Goal: Task Accomplishment & Management: Complete application form

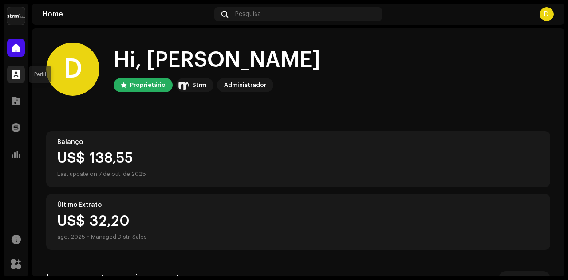
click at [15, 73] on span at bounding box center [16, 74] width 9 height 7
click at [14, 96] on div at bounding box center [16, 101] width 18 height 18
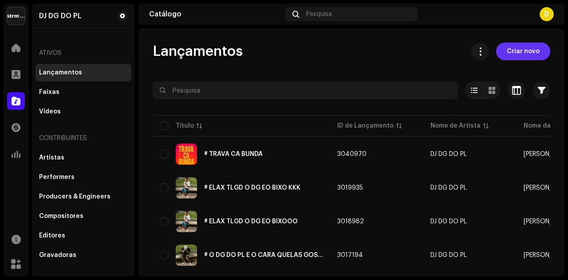
click at [516, 51] on span "Criar novo" at bounding box center [523, 52] width 33 height 18
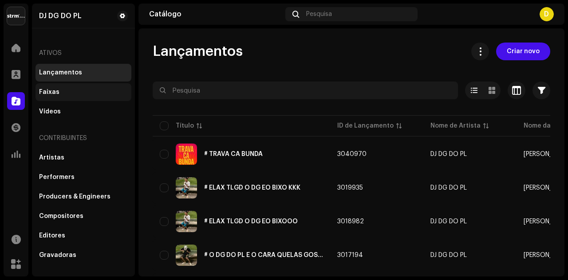
click at [51, 89] on div "Faixas" at bounding box center [49, 92] width 20 height 7
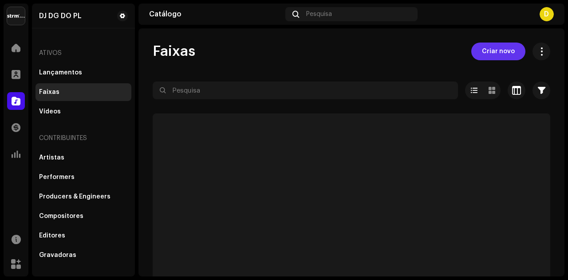
click at [487, 55] on span "Criar novo" at bounding box center [498, 52] width 33 height 18
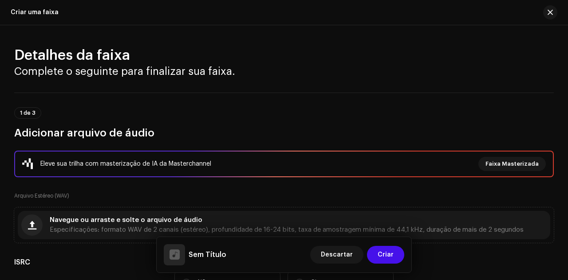
scroll to position [89, 0]
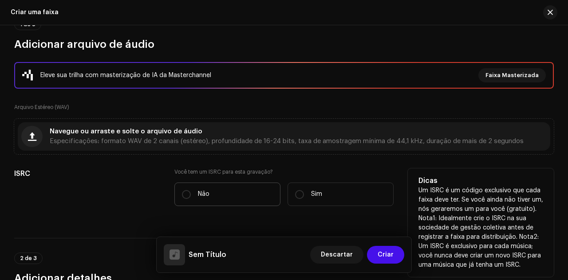
click at [197, 201] on label "Não" at bounding box center [227, 195] width 106 height 24
click at [191, 199] on input "Não" at bounding box center [186, 194] width 9 height 9
radio input "true"
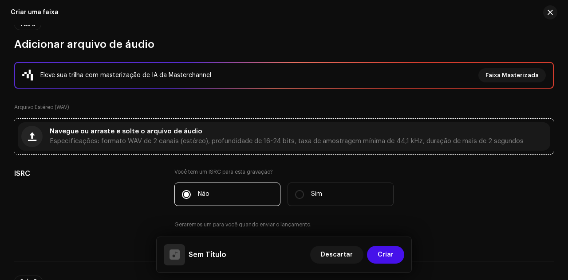
click at [194, 150] on div "Navegue ou arraste e solte o arquivo de áudio Especificações: formato WAV de 2 …" at bounding box center [283, 136] width 539 height 35
click at [204, 131] on div "Navegue ou arraste e solte o arquivo de áudio Especificações: formato WAV de 2 …" at bounding box center [287, 137] width 474 height 16
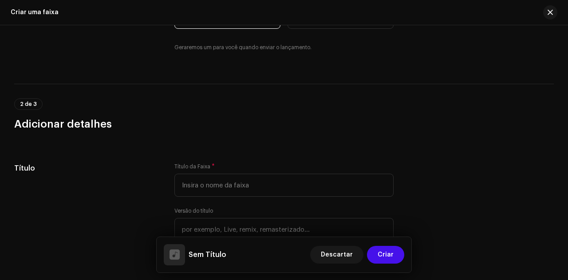
scroll to position [399, 0]
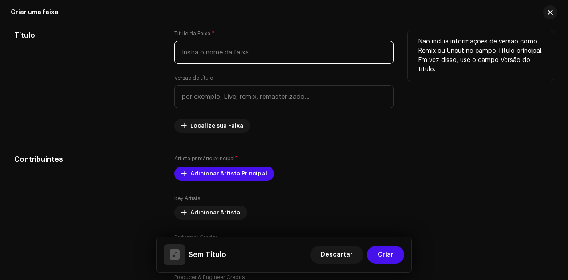
click at [220, 49] on input "text" at bounding box center [283, 52] width 219 height 23
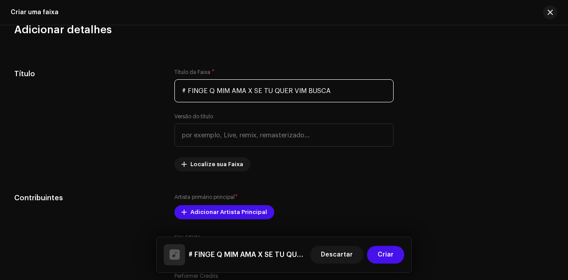
scroll to position [267, 0]
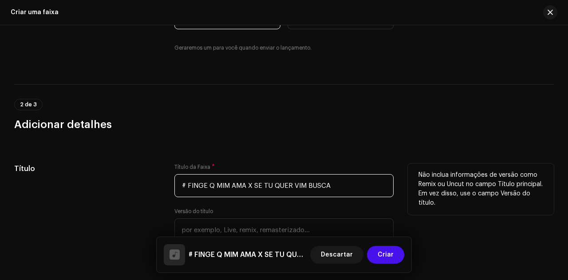
click at [304, 188] on input "# FINGE Q MIM AMA X SE TU QUER VIM BUSCA" at bounding box center [283, 185] width 219 height 23
click at [354, 193] on input "# FINGE Q MIM AMA X SE TU QUER VEM BUSCA" at bounding box center [283, 185] width 219 height 23
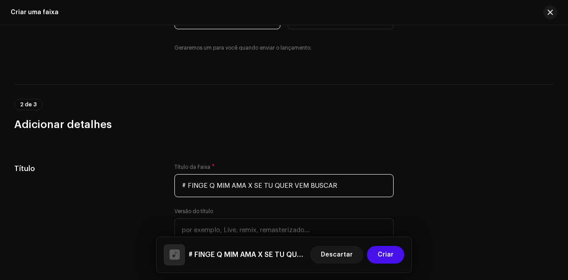
type input "# FINGE Q MIM AMA X SE TU QUER VEM BUSCAR"
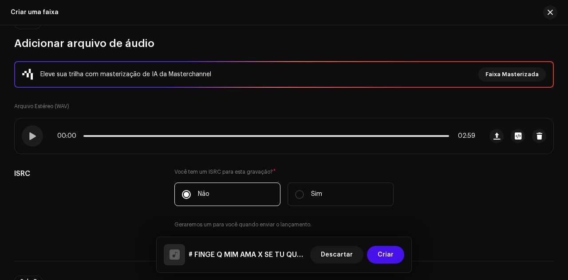
scroll to position [89, 0]
click at [34, 129] on div at bounding box center [32, 136] width 21 height 21
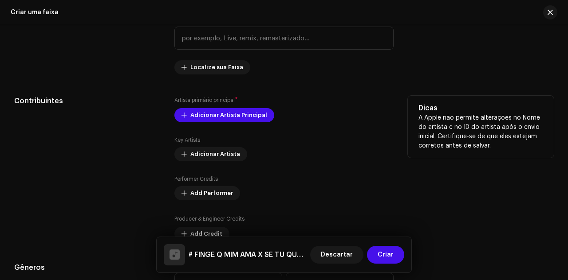
scroll to position [488, 0]
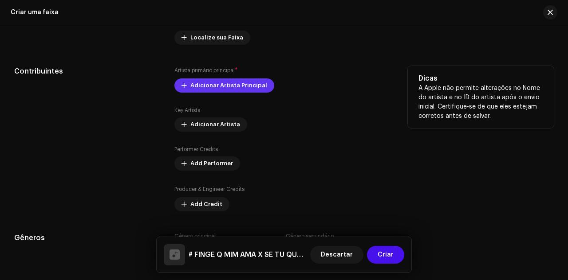
click at [237, 91] on span "Adicionar Artista Principal" at bounding box center [228, 86] width 77 height 18
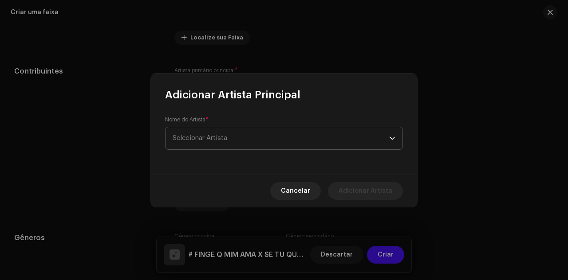
click at [292, 140] on span "Selecionar Artista" at bounding box center [281, 138] width 217 height 22
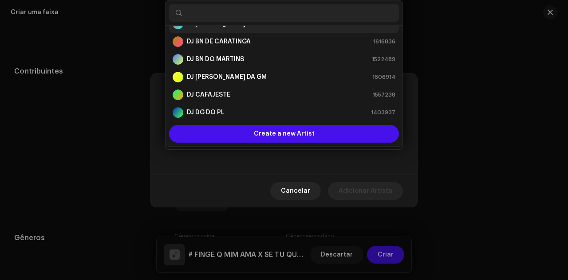
scroll to position [44, 0]
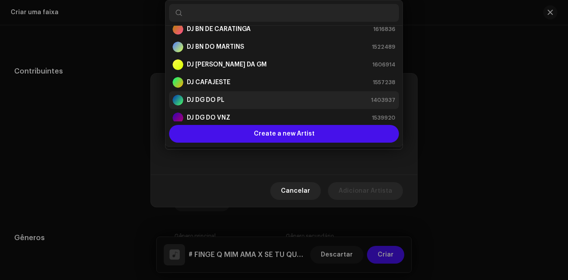
click at [241, 100] on div "DJ DG DO PL 1403937" at bounding box center [284, 100] width 223 height 11
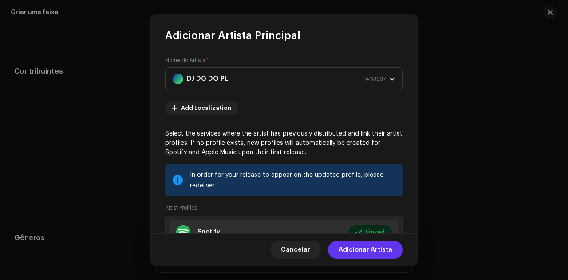
click at [381, 251] on span "Adicionar Artista" at bounding box center [366, 250] width 54 height 18
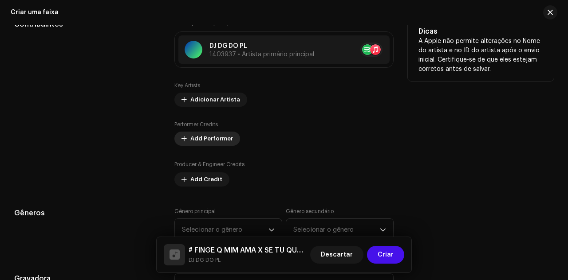
scroll to position [577, 0]
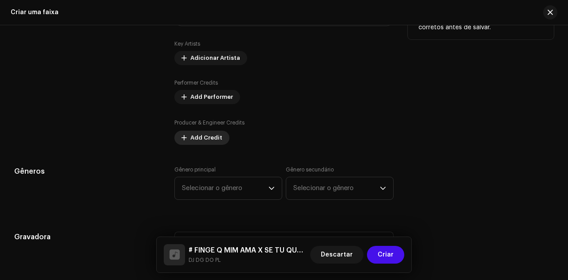
click at [191, 143] on span "Add Credit" at bounding box center [206, 138] width 32 height 18
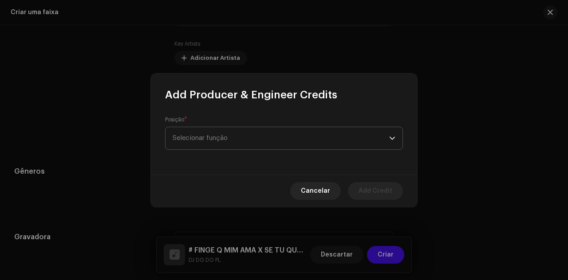
click at [231, 137] on span "Selecionar função" at bounding box center [281, 138] width 217 height 22
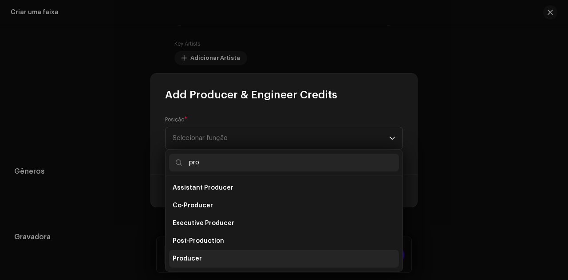
type input "pro"
click at [217, 256] on li "Producer" at bounding box center [284, 259] width 230 height 18
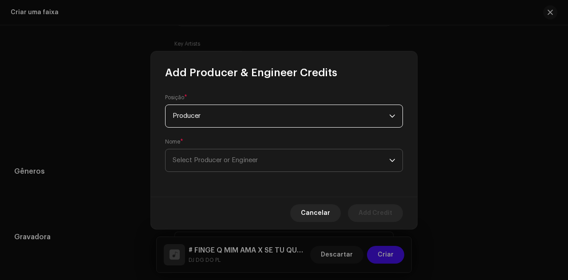
click at [242, 150] on span "Select Producer or Engineer" at bounding box center [281, 161] width 217 height 22
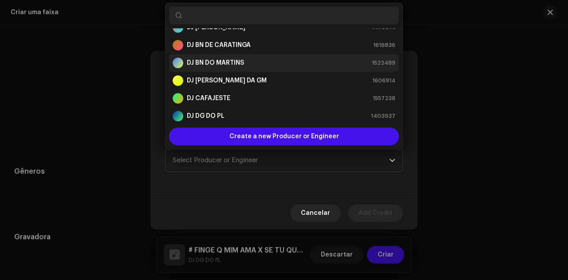
scroll to position [44, 0]
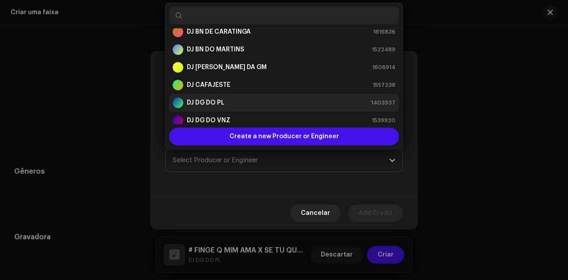
click at [230, 98] on div "DJ DG DO PL 1403937" at bounding box center [284, 103] width 223 height 11
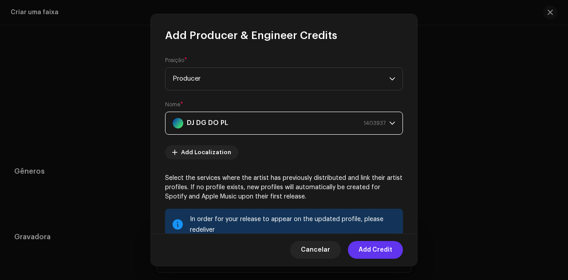
click at [386, 251] on span "Add Credit" at bounding box center [375, 250] width 34 height 18
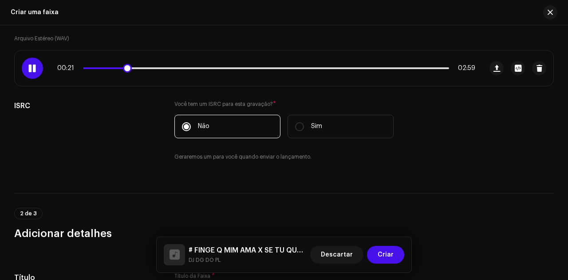
scroll to position [134, 0]
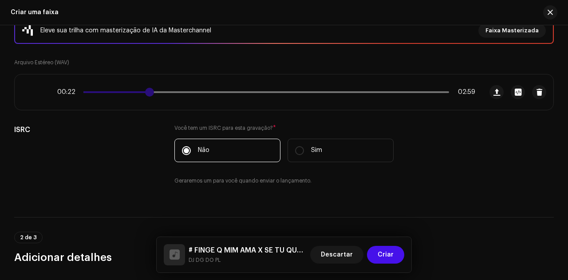
drag, startPoint x: 127, startPoint y: 92, endPoint x: 152, endPoint y: 93, distance: 24.4
click at [152, 93] on span at bounding box center [149, 92] width 9 height 9
drag, startPoint x: 156, startPoint y: 92, endPoint x: 168, endPoint y: 92, distance: 11.5
click at [168, 92] on span at bounding box center [168, 92] width 9 height 9
click at [174, 92] on span at bounding box center [172, 92] width 9 height 9
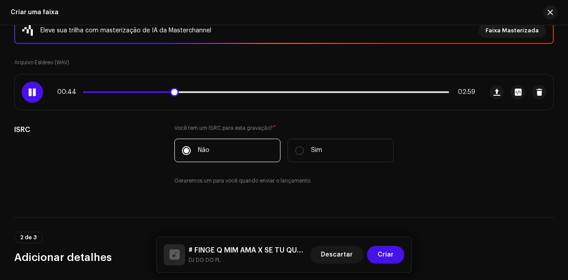
click at [174, 92] on span at bounding box center [174, 92] width 9 height 9
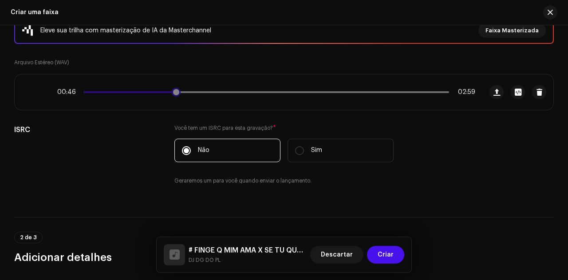
click at [175, 94] on span at bounding box center [176, 92] width 9 height 9
drag, startPoint x: 177, startPoint y: 94, endPoint x: 171, endPoint y: 93, distance: 5.6
click at [172, 93] on span at bounding box center [176, 92] width 9 height 9
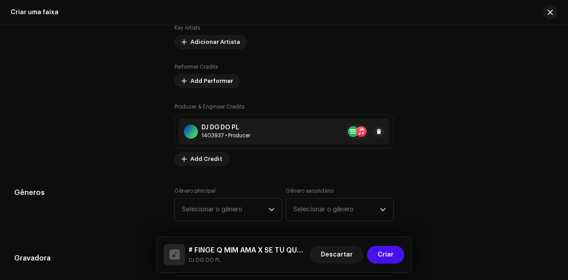
scroll to position [622, 0]
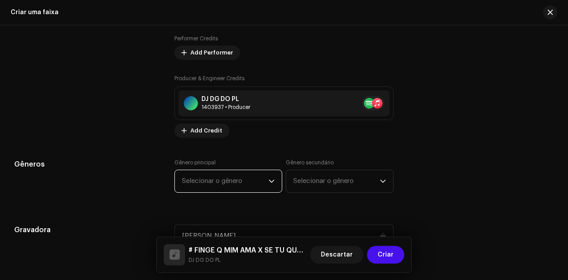
click at [260, 173] on span "Selecionar o gênero" at bounding box center [225, 181] width 87 height 22
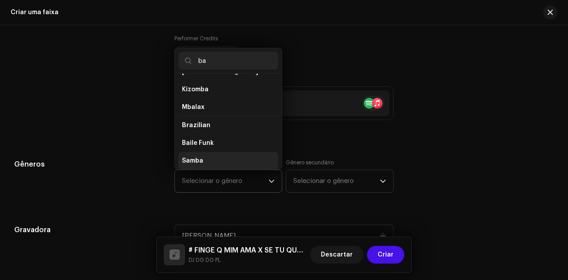
scroll to position [14, 0]
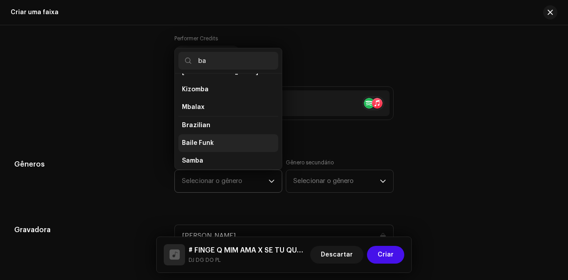
type input "ba"
click at [197, 141] on span "Baile Funk" at bounding box center [198, 143] width 32 height 9
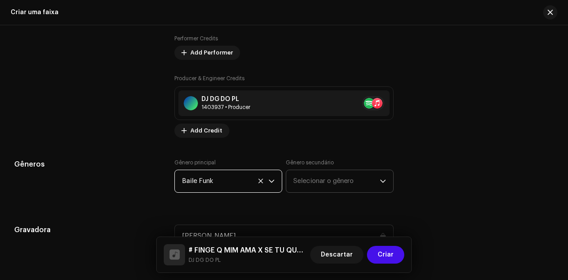
click at [313, 183] on span "Selecionar o gênero" at bounding box center [336, 181] width 87 height 22
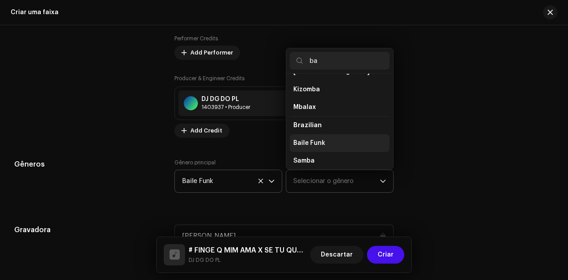
type input "ba"
click at [313, 144] on span "Baile Funk" at bounding box center [309, 143] width 32 height 9
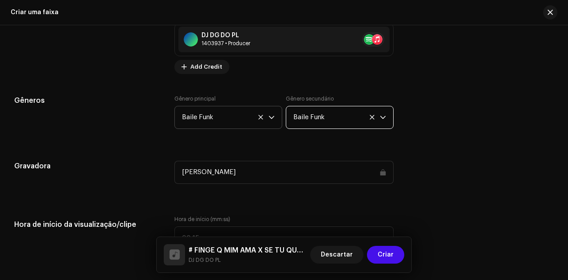
scroll to position [799, 0]
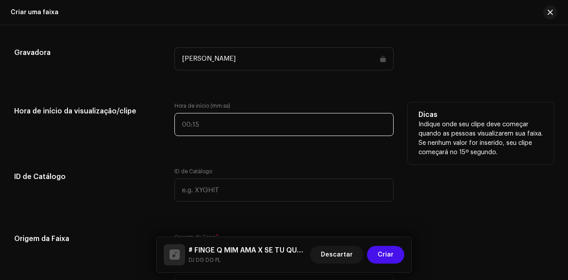
type input ":"
click at [209, 121] on input ":" at bounding box center [283, 124] width 219 height 23
click at [231, 102] on label "Hora de início (mm:ss)" at bounding box center [283, 105] width 219 height 7
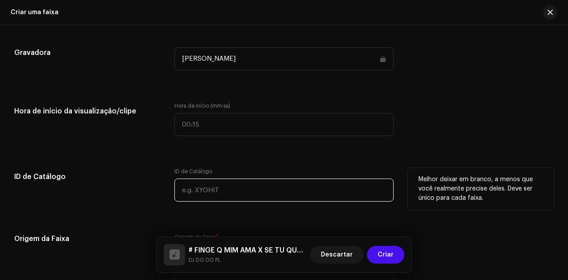
click at [217, 183] on input "text" at bounding box center [283, 190] width 219 height 23
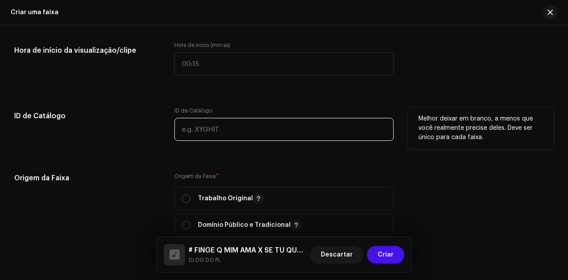
scroll to position [843, 0]
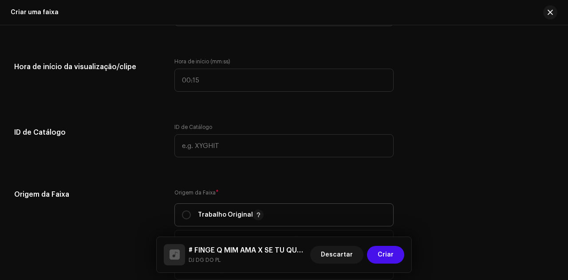
click at [207, 210] on p "Trabalho Original" at bounding box center [231, 215] width 66 height 11
radio input "true"
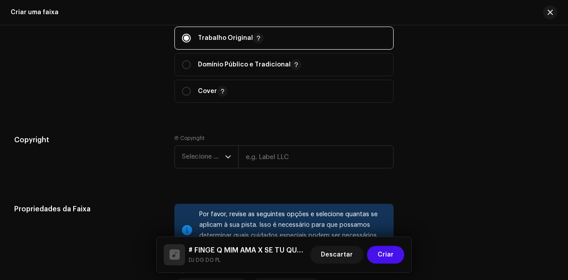
scroll to position [1021, 0]
click at [202, 154] on span "Selecione o ano" at bounding box center [203, 157] width 43 height 22
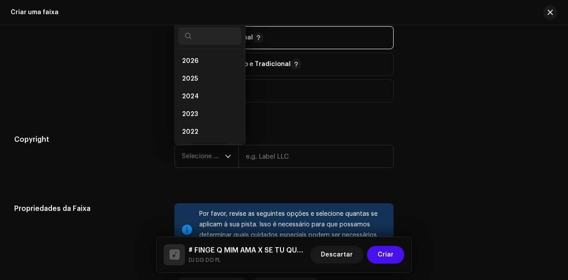
drag, startPoint x: 208, startPoint y: 96, endPoint x: 257, endPoint y: 129, distance: 59.6
click at [208, 96] on li "2024" at bounding box center [209, 97] width 63 height 18
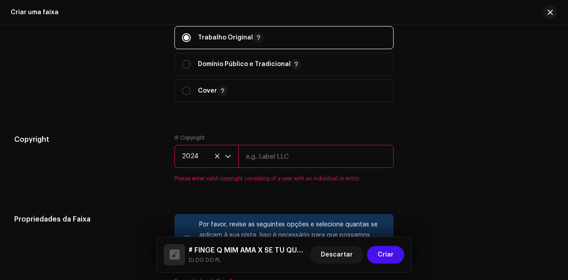
drag, startPoint x: 276, startPoint y: 157, endPoint x: 282, endPoint y: 159, distance: 6.5
click at [276, 157] on input "text" at bounding box center [315, 156] width 155 height 23
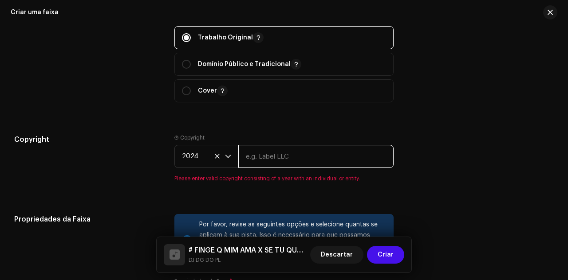
type input "DJ DG DO PL"
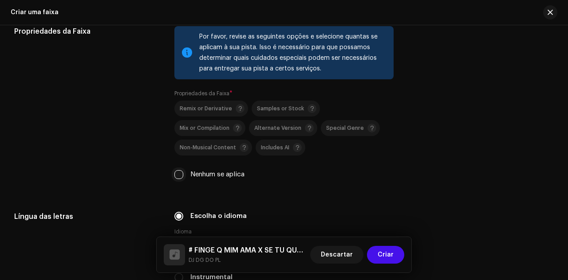
click at [179, 174] on input "Nenhum se aplica" at bounding box center [178, 174] width 9 height 9
checkbox input "true"
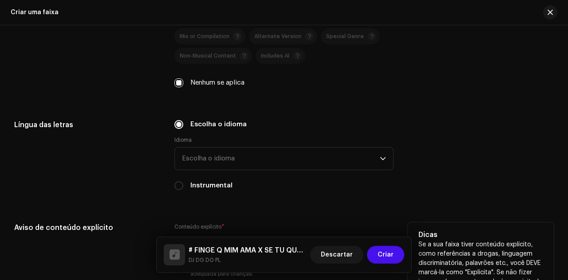
scroll to position [1331, 0]
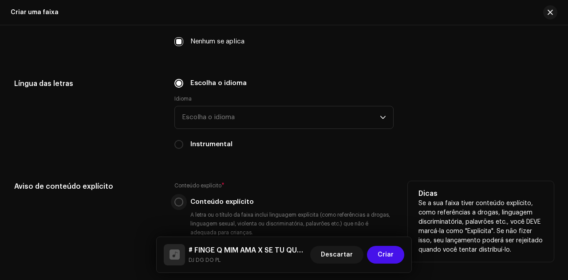
click at [178, 198] on input "Conteúdo explícito" at bounding box center [178, 202] width 9 height 9
radio input "true"
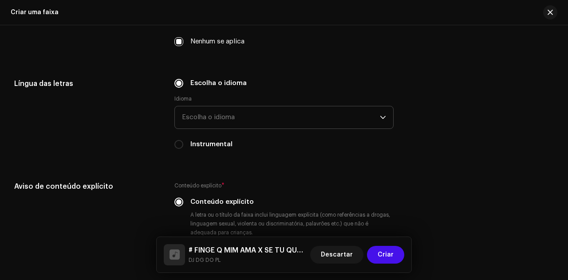
click at [221, 117] on span "Escolha o idioma" at bounding box center [281, 117] width 198 height 22
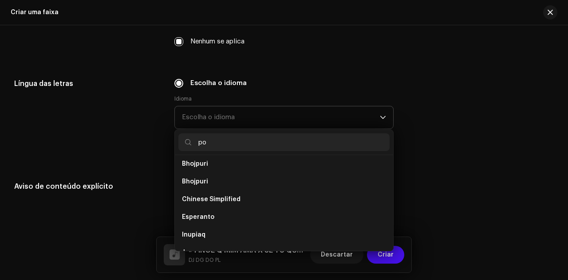
scroll to position [0, 0]
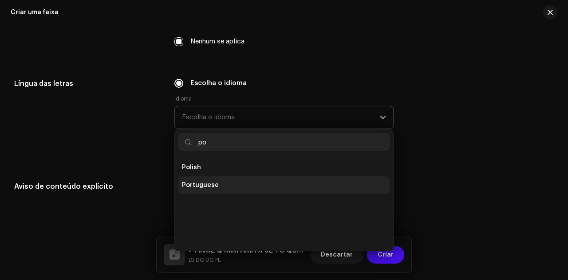
type input "po"
click at [249, 179] on li "Portuguese" at bounding box center [283, 186] width 211 height 18
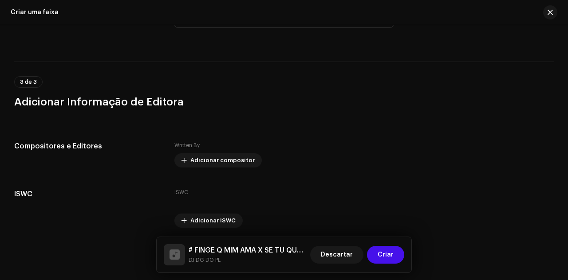
scroll to position [1679, 0]
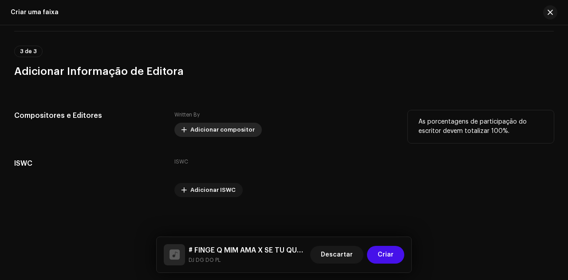
click at [228, 128] on span "Adicionar compositor" at bounding box center [222, 130] width 64 height 18
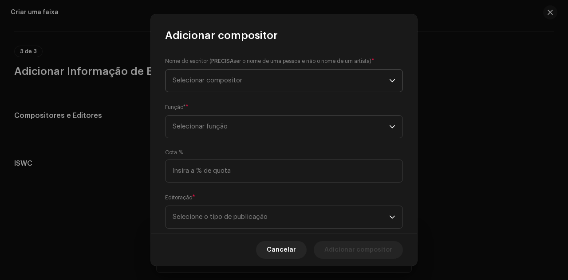
click at [314, 73] on span "Selecionar compositor" at bounding box center [281, 81] width 217 height 22
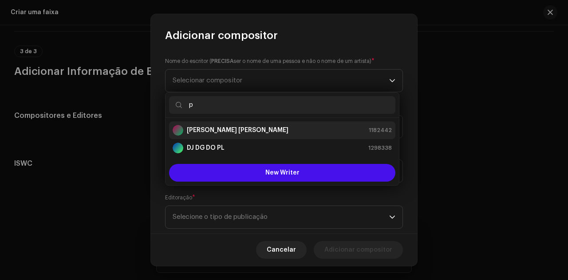
type input "p"
click at [260, 130] on strong "[PERSON_NAME] [PERSON_NAME]" at bounding box center [238, 130] width 102 height 9
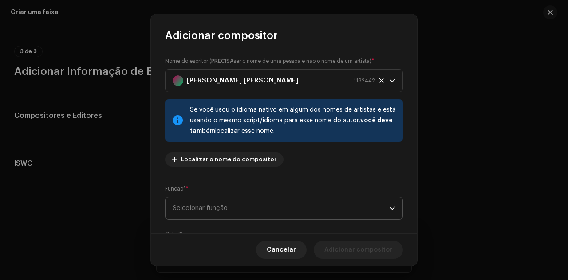
click at [298, 202] on span "Selecionar função" at bounding box center [281, 208] width 217 height 22
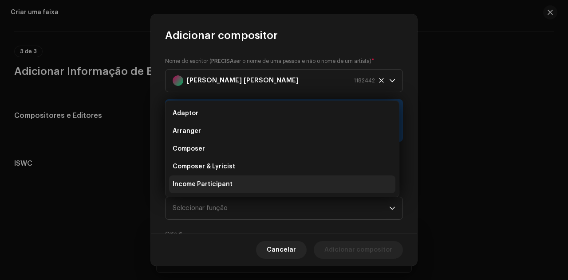
scroll to position [14, 0]
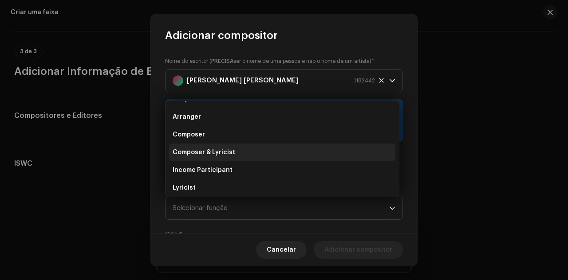
click at [253, 156] on li "Composer & Lyricist" at bounding box center [282, 153] width 226 height 18
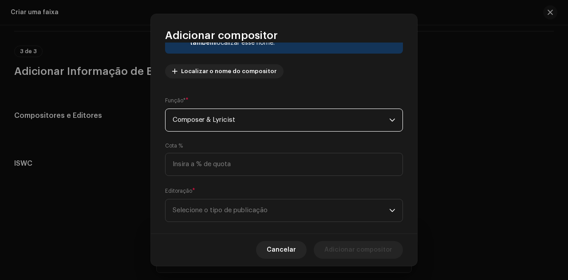
scroll to position [101, 0]
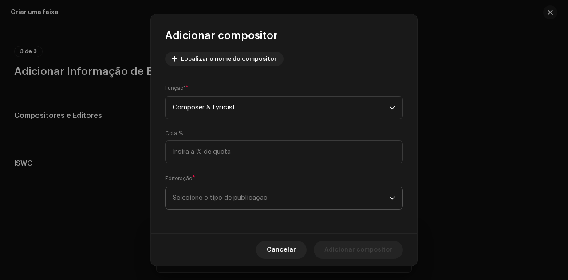
click at [310, 193] on span "Selecione o tipo de publicação" at bounding box center [281, 198] width 217 height 22
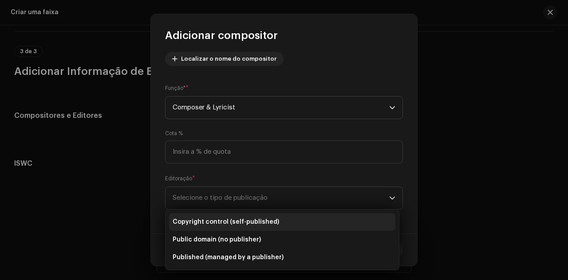
click at [285, 219] on li "Copyright control (self-published)" at bounding box center [282, 222] width 226 height 18
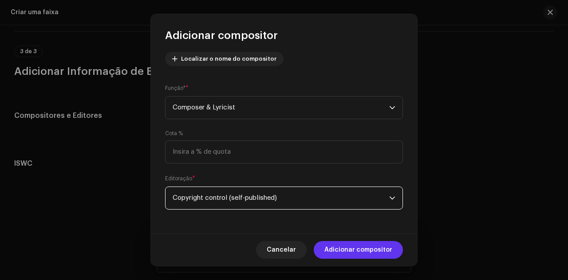
click at [336, 246] on span "Adicionar compositor" at bounding box center [358, 250] width 68 height 18
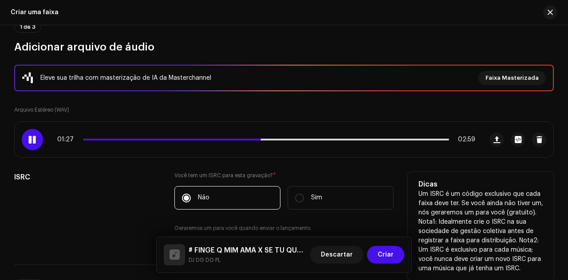
scroll to position [133, 0]
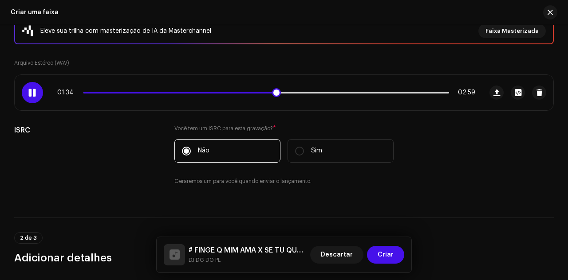
drag, startPoint x: 260, startPoint y: 93, endPoint x: 274, endPoint y: 92, distance: 14.7
click at [274, 92] on span at bounding box center [276, 92] width 9 height 9
drag, startPoint x: 281, startPoint y: 94, endPoint x: 288, endPoint y: 93, distance: 7.1
click at [288, 93] on span at bounding box center [290, 92] width 9 height 9
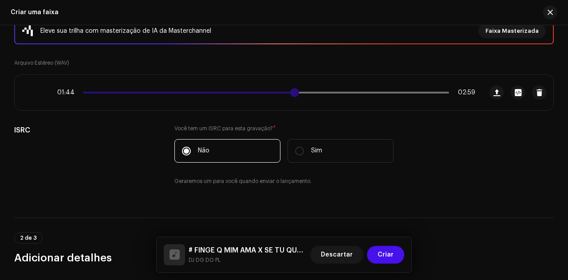
drag, startPoint x: 297, startPoint y: 94, endPoint x: 290, endPoint y: 94, distance: 7.1
click at [290, 94] on span at bounding box center [294, 92] width 9 height 9
drag, startPoint x: 293, startPoint y: 94, endPoint x: 282, endPoint y: 94, distance: 10.7
click at [284, 94] on span at bounding box center [288, 92] width 9 height 9
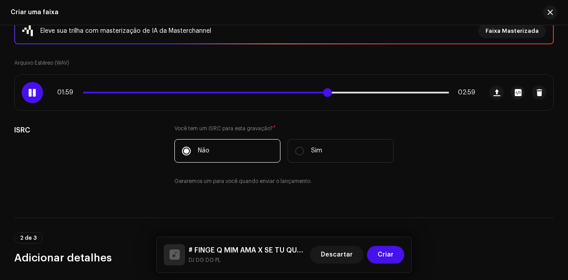
drag, startPoint x: 327, startPoint y: 94, endPoint x: 346, endPoint y: 94, distance: 19.1
click at [332, 94] on span at bounding box center [327, 92] width 9 height 9
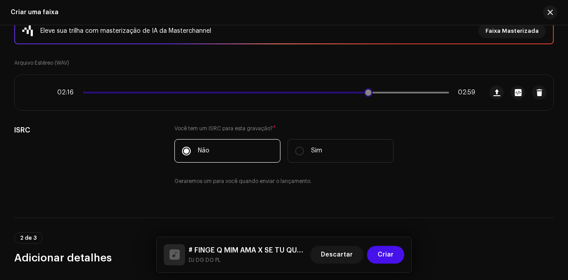
drag, startPoint x: 358, startPoint y: 91, endPoint x: 370, endPoint y: 90, distance: 12.4
click at [370, 90] on span at bounding box center [368, 92] width 9 height 9
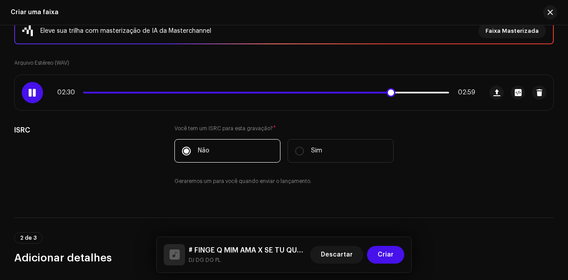
drag, startPoint x: 389, startPoint y: 95, endPoint x: 397, endPoint y: 94, distance: 8.0
click at [395, 94] on span at bounding box center [390, 92] width 9 height 9
drag, startPoint x: 399, startPoint y: 94, endPoint x: 406, endPoint y: 94, distance: 7.5
click at [406, 94] on span at bounding box center [401, 92] width 9 height 9
drag, startPoint x: 407, startPoint y: 94, endPoint x: 418, endPoint y: 94, distance: 11.1
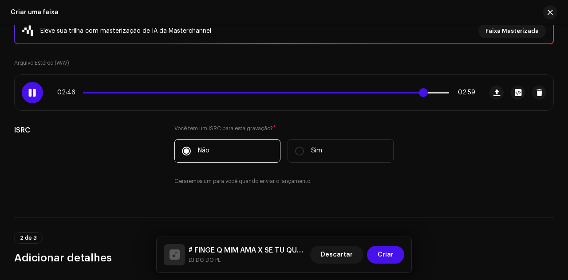
click at [419, 94] on span at bounding box center [423, 92] width 9 height 9
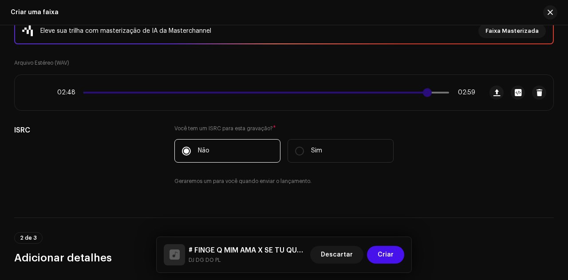
drag, startPoint x: 421, startPoint y: 94, endPoint x: 427, endPoint y: 94, distance: 5.8
click at [427, 94] on span at bounding box center [427, 92] width 9 height 9
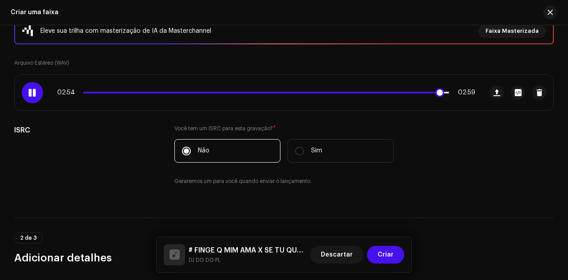
drag, startPoint x: 427, startPoint y: 94, endPoint x: 437, endPoint y: 94, distance: 9.8
click at [437, 94] on span at bounding box center [439, 92] width 9 height 9
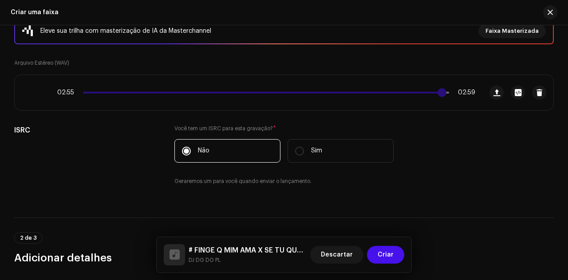
drag, startPoint x: 439, startPoint y: 94, endPoint x: 445, endPoint y: 94, distance: 5.8
click at [445, 94] on span at bounding box center [441, 92] width 9 height 9
click at [427, 91] on div "02:52 02:59" at bounding box center [266, 92] width 418 height 7
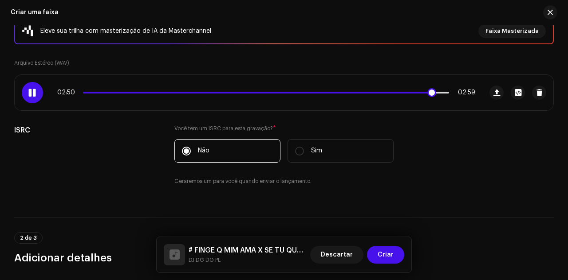
click at [29, 93] on span at bounding box center [32, 92] width 8 height 7
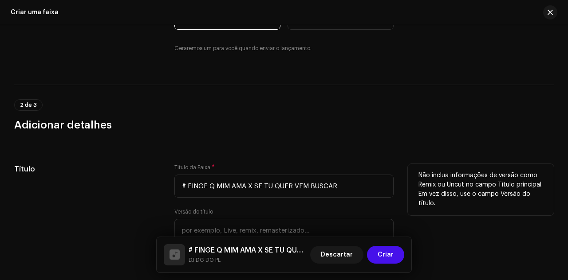
scroll to position [399, 0]
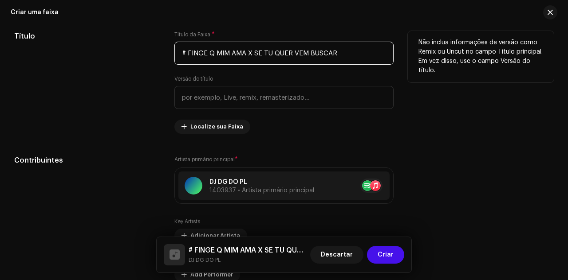
drag, startPoint x: 336, startPoint y: 54, endPoint x: 107, endPoint y: 54, distance: 228.9
click at [107, 54] on div "Título Título da Faixa * # FINGE Q MIM AMA X SE TU QUER VEM BUSCAR Versão do tí…" at bounding box center [283, 82] width 539 height 103
click at [343, 54] on input "# FINGE Q MIM AMA X SE TU QUER VEM BUSCAR" at bounding box center [283, 53] width 219 height 23
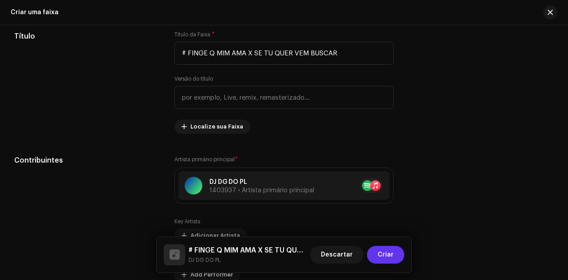
click at [395, 254] on button "Criar" at bounding box center [385, 255] width 37 height 18
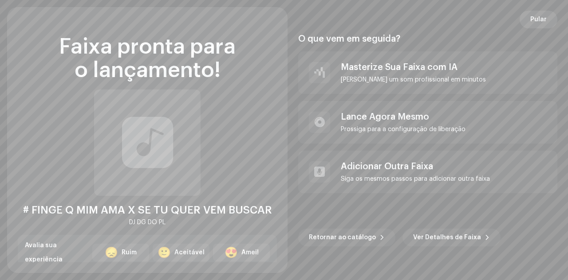
click at [537, 27] on span "Pular" at bounding box center [538, 20] width 16 height 18
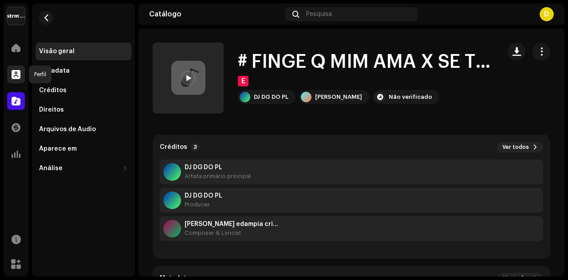
click at [21, 77] on div at bounding box center [16, 75] width 18 height 18
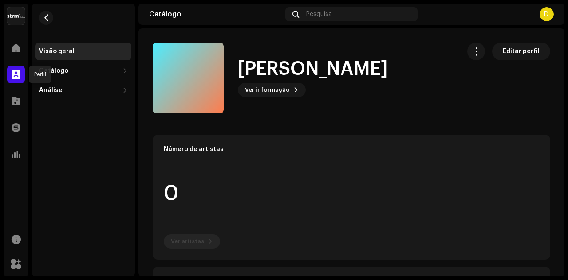
click at [19, 73] on span at bounding box center [16, 74] width 9 height 7
click at [12, 74] on span at bounding box center [16, 74] width 9 height 7
drag, startPoint x: 15, startPoint y: 98, endPoint x: 16, endPoint y: 74, distance: 24.9
click at [16, 98] on span at bounding box center [16, 101] width 9 height 7
click at [17, 75] on span at bounding box center [16, 74] width 9 height 7
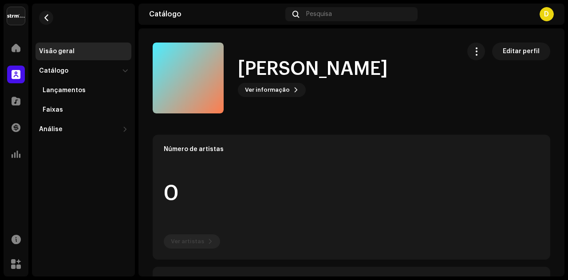
click at [15, 71] on span at bounding box center [16, 74] width 9 height 7
click at [14, 72] on span at bounding box center [16, 74] width 9 height 7
click at [18, 99] on span at bounding box center [16, 101] width 9 height 7
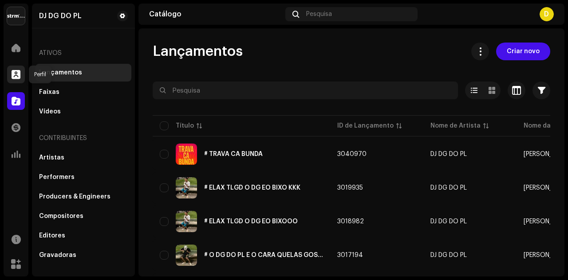
click at [15, 71] on span at bounding box center [16, 74] width 9 height 7
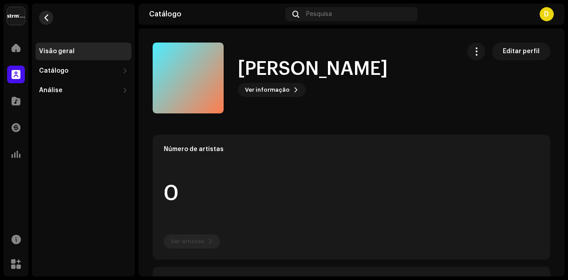
click at [43, 16] on span "button" at bounding box center [46, 17] width 7 height 7
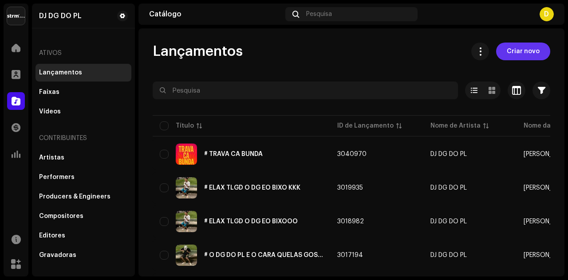
click at [536, 49] on button "Criar novo" at bounding box center [523, 52] width 54 height 18
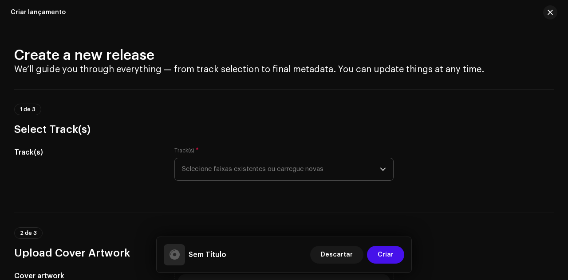
click at [337, 173] on span "Selecione faixas existentes ou carregue novas" at bounding box center [281, 169] width 198 height 22
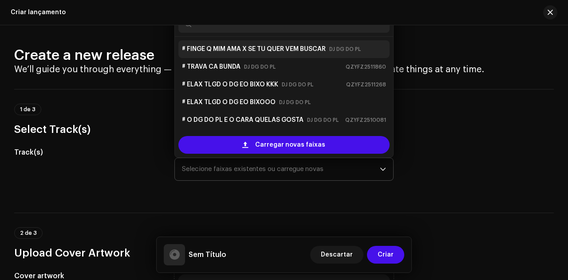
click at [282, 48] on strong "# FINGE Q MIM AMA X SE TU QUER VEM BUSCAR" at bounding box center [254, 49] width 144 height 14
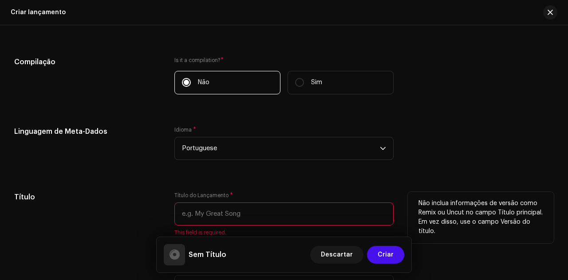
scroll to position [799, 0]
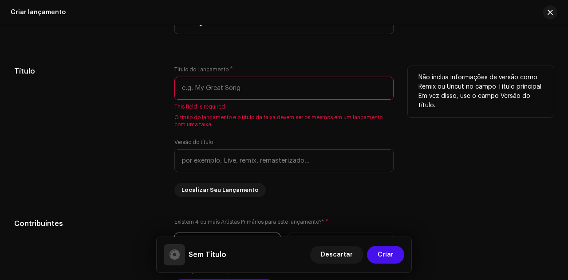
click at [231, 91] on input "text" at bounding box center [283, 88] width 219 height 23
paste input "# FINGE Q MIM AMA X SE TU QUER VEM BUSCAR"
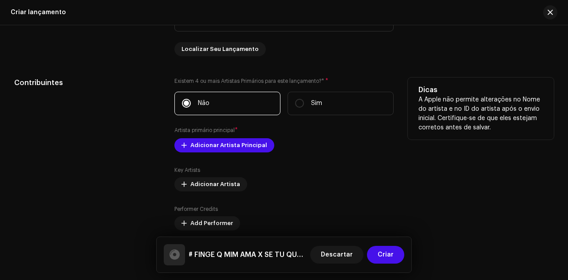
scroll to position [976, 0]
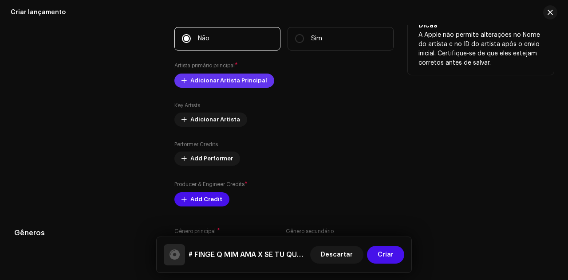
type input "# FINGE Q MIM AMA X SE TU QUER VEM BUSCAR"
click at [212, 83] on span "Adicionar Artista Principal" at bounding box center [228, 81] width 77 height 18
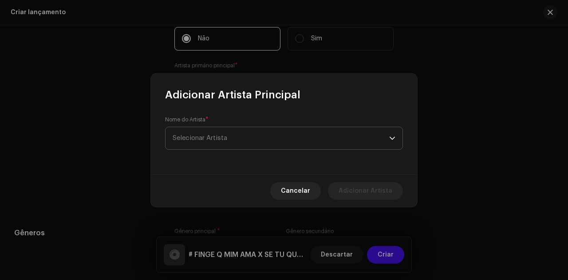
click at [239, 131] on span "Selecionar Artista" at bounding box center [281, 138] width 217 height 22
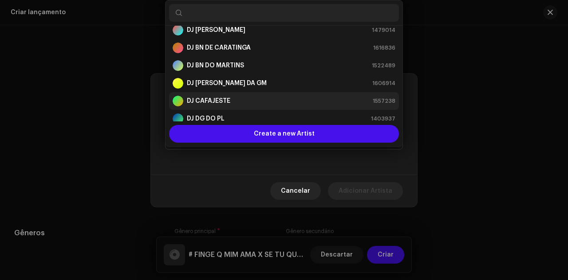
scroll to position [44, 0]
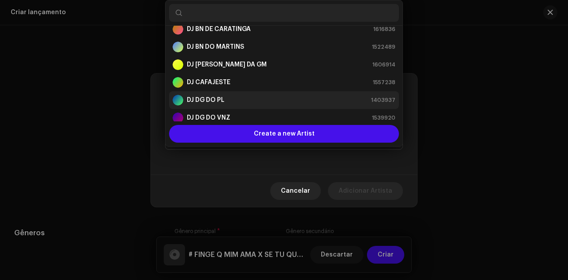
click at [218, 100] on strong "DJ DG DO PL" at bounding box center [206, 100] width 38 height 9
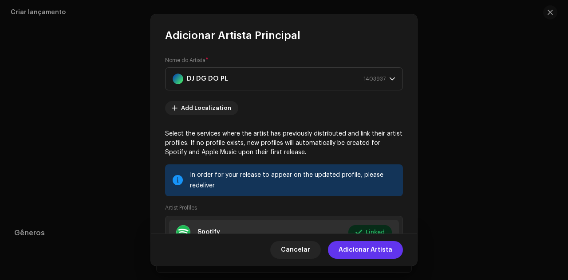
click at [368, 249] on span "Adicionar Artista" at bounding box center [366, 250] width 54 height 18
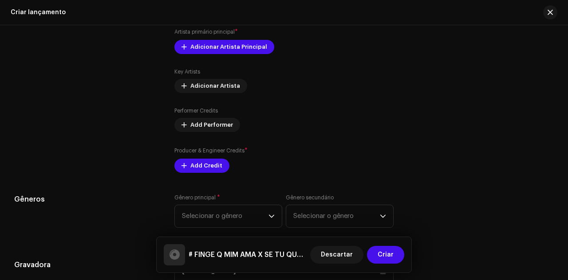
scroll to position [1020, 0]
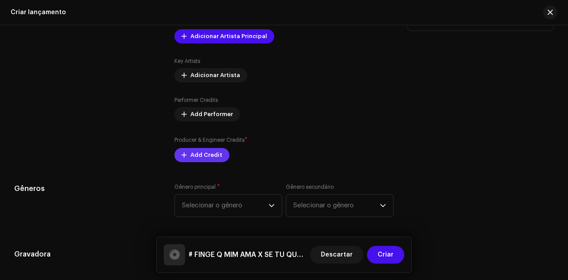
click at [197, 159] on span "Add Credit" at bounding box center [206, 155] width 32 height 18
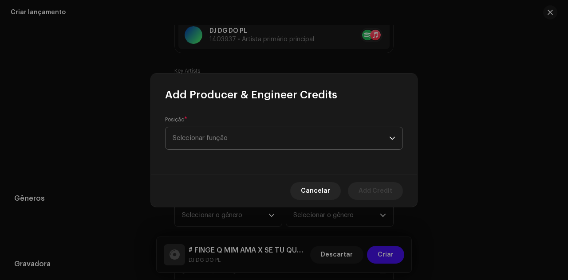
click at [228, 142] on span "Selecionar função" at bounding box center [281, 138] width 217 height 22
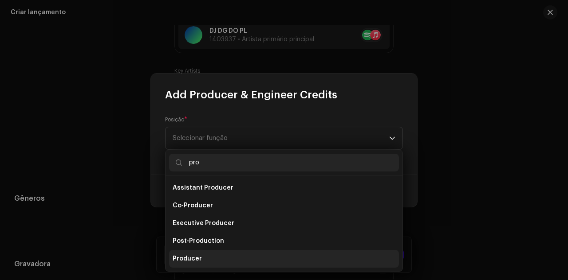
type input "pro"
click at [187, 255] on span "Producer" at bounding box center [187, 259] width 29 height 9
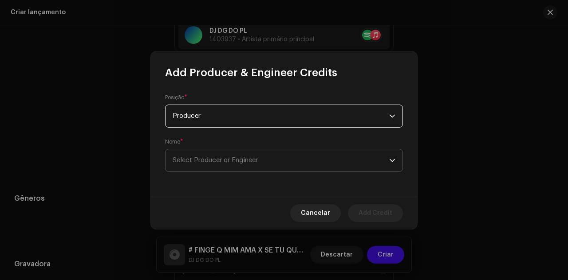
click at [224, 150] on span "Select Producer or Engineer" at bounding box center [281, 161] width 217 height 22
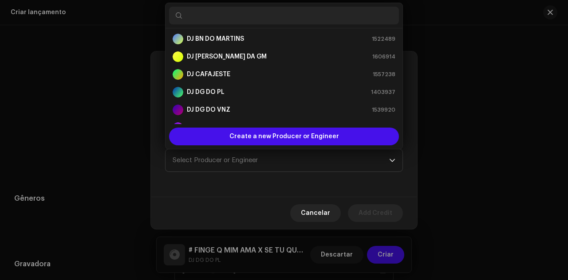
scroll to position [103, 0]
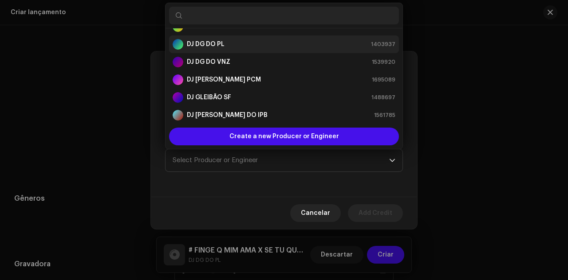
click at [225, 45] on div "DJ DG DO PL 1403937" at bounding box center [284, 44] width 223 height 11
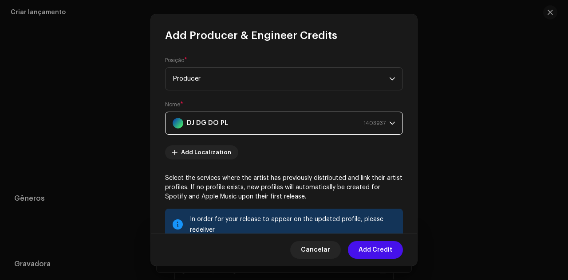
click at [382, 253] on span "Add Credit" at bounding box center [375, 250] width 34 height 18
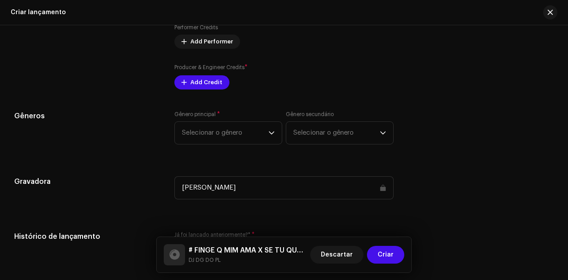
scroll to position [1154, 0]
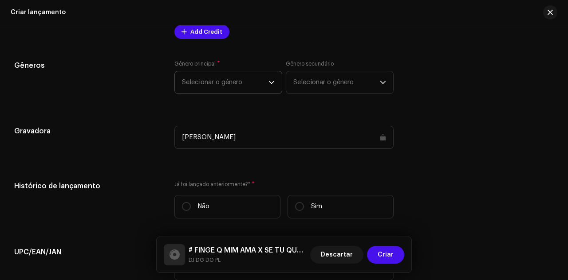
click at [207, 89] on span "Selecionar o gênero" at bounding box center [225, 82] width 87 height 22
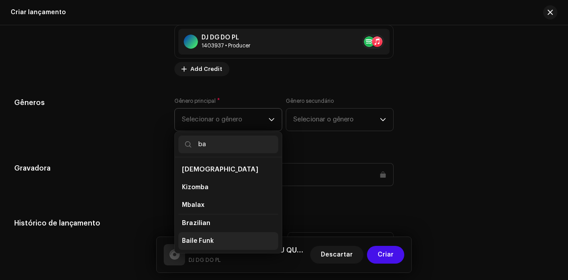
type input "ba"
drag, startPoint x: 230, startPoint y: 240, endPoint x: 240, endPoint y: 235, distance: 11.1
click at [230, 240] on li "Baile Funk" at bounding box center [228, 241] width 100 height 18
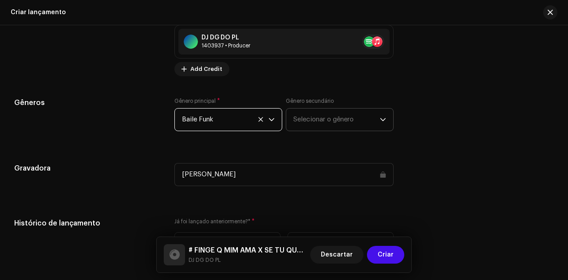
click at [316, 114] on span "Selecionar o gênero" at bounding box center [336, 120] width 87 height 22
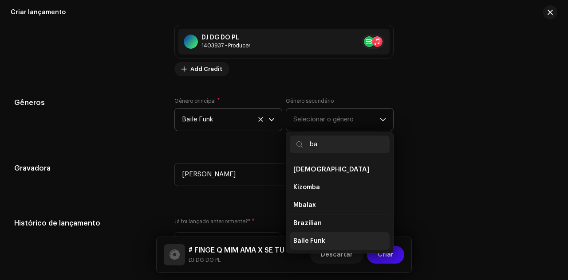
type input "ba"
click at [328, 241] on li "Baile Funk" at bounding box center [340, 241] width 100 height 18
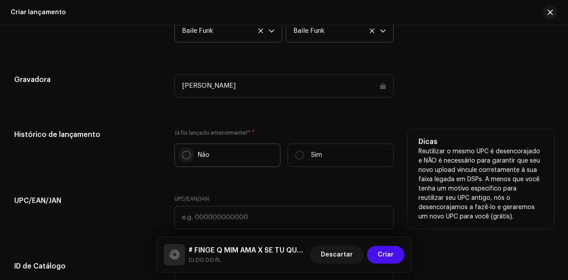
click at [188, 158] on input "Não" at bounding box center [186, 155] width 9 height 9
radio input "true"
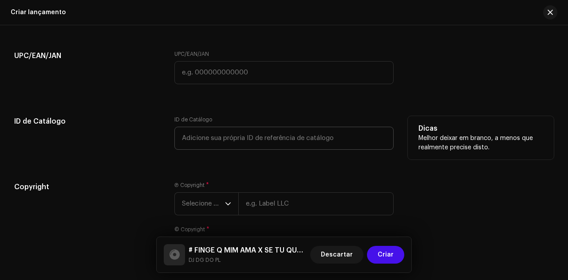
scroll to position [1375, 0]
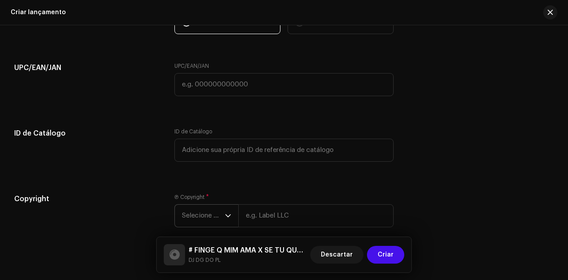
click at [217, 212] on span "Selecione o ano" at bounding box center [203, 216] width 43 height 22
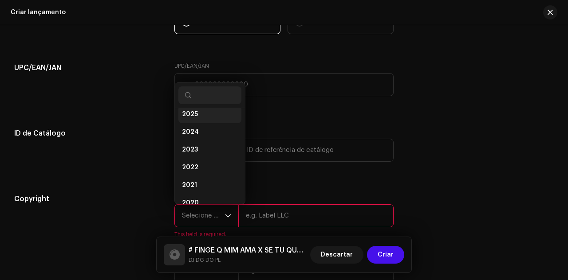
scroll to position [5, 0]
click at [204, 133] on li "2025" at bounding box center [209, 133] width 63 height 18
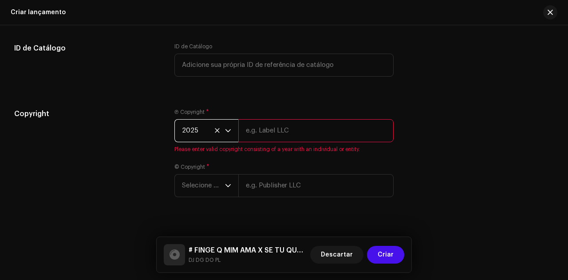
scroll to position [1464, 0]
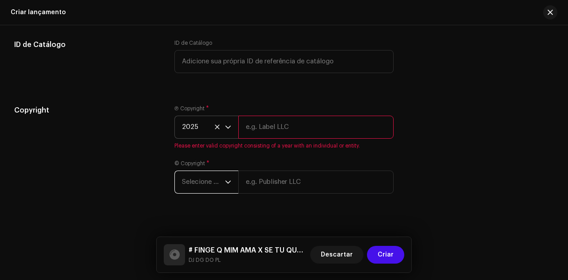
click at [205, 176] on span "Selecione o ano" at bounding box center [203, 182] width 43 height 22
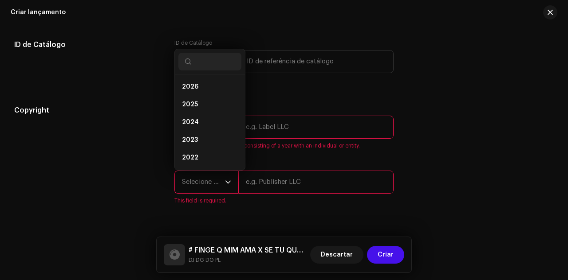
scroll to position [14, 0]
click at [209, 110] on li "2024" at bounding box center [209, 108] width 63 height 18
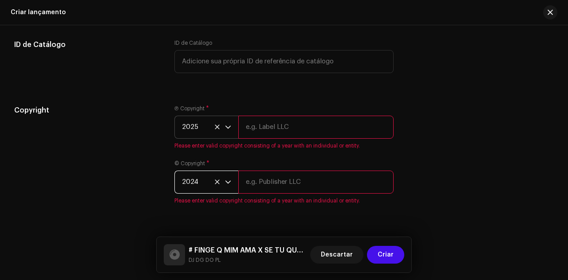
click at [212, 129] on span "2025" at bounding box center [203, 127] width 43 height 22
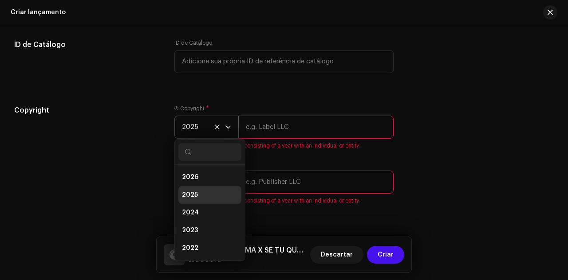
scroll to position [4, 0]
drag, startPoint x: 207, startPoint y: 210, endPoint x: 249, endPoint y: 181, distance: 51.1
click at [207, 209] on li "2024" at bounding box center [209, 210] width 63 height 18
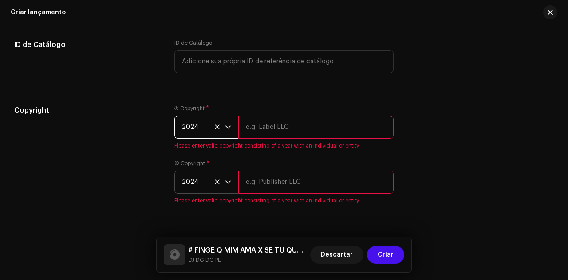
drag, startPoint x: 265, startPoint y: 132, endPoint x: 286, endPoint y: 138, distance: 21.3
click at [265, 132] on input "text" at bounding box center [315, 127] width 155 height 23
type input "DJ DG DO PL"
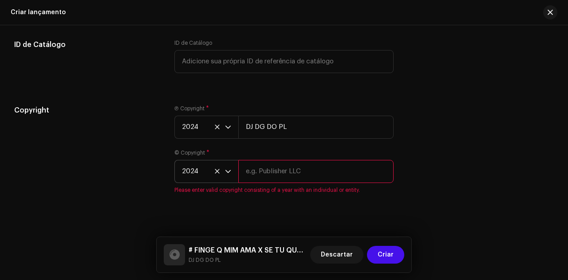
click at [297, 171] on input "text" at bounding box center [315, 171] width 155 height 23
type input "DJ DG DO PL"
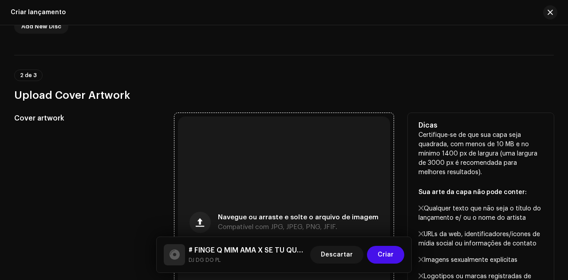
scroll to position [266, 0]
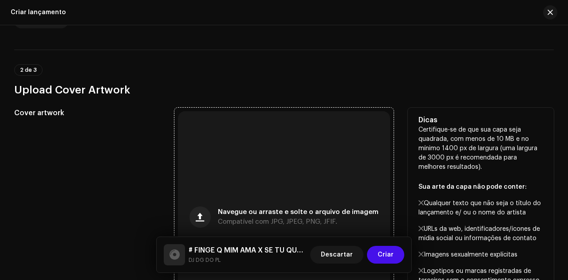
click at [269, 153] on div "Navegue ou arraste e solte o arquivo de imagem Compatível com JPG, JPEG, PNG, J…" at bounding box center [284, 217] width 212 height 212
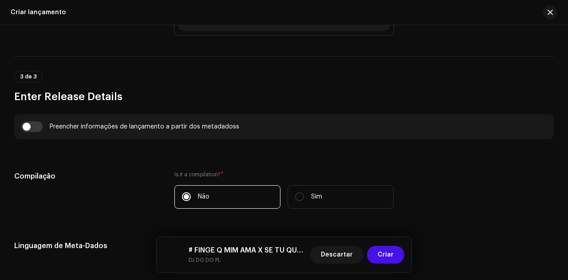
scroll to position [621, 0]
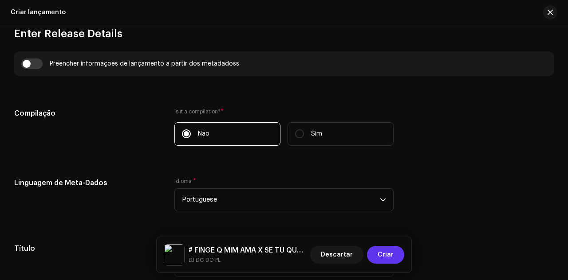
click at [392, 252] on span "Criar" at bounding box center [386, 255] width 16 height 18
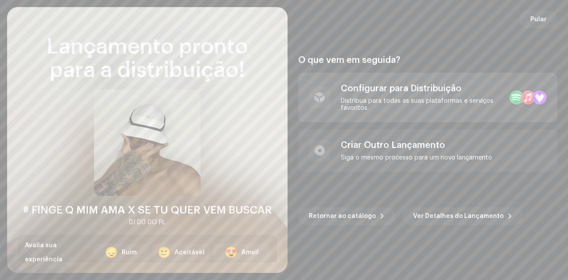
click at [397, 112] on div "Configurar para Distribuição Distribua para todas as suas plataformas e serviço…" at bounding box center [427, 98] width 259 height 50
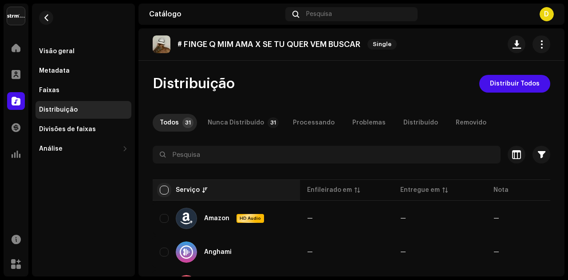
click at [164, 191] on input "checkbox" at bounding box center [164, 190] width 9 height 9
checkbox input "true"
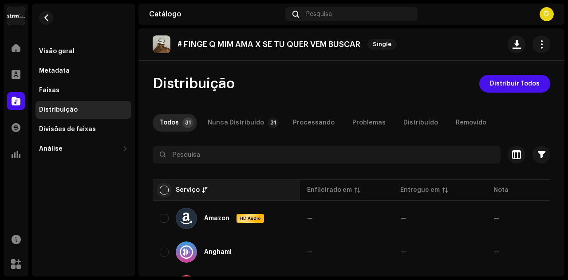
checkbox input "true"
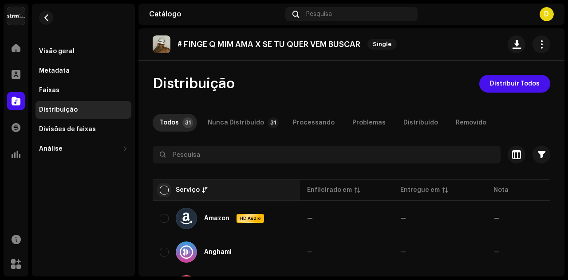
checkbox input "true"
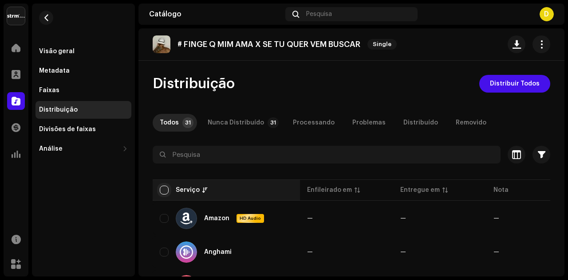
checkbox input "true"
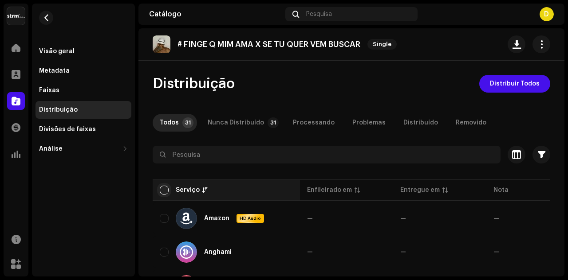
checkbox input "true"
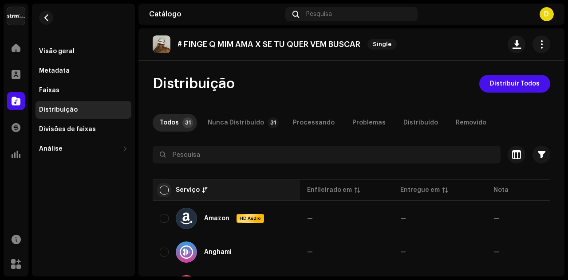
checkbox input "true"
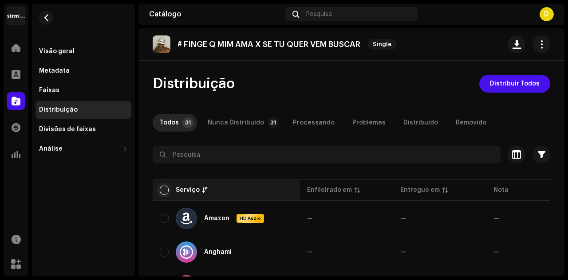
checkbox input "true"
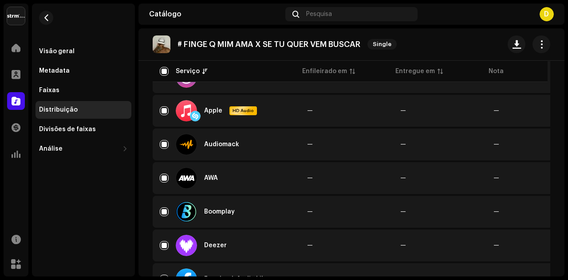
scroll to position [266, 0]
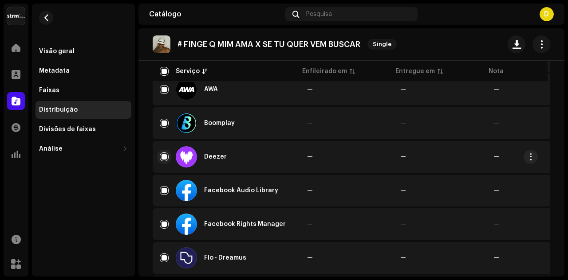
click at [164, 157] on input "Row Selected" at bounding box center [164, 157] width 9 height 9
checkbox input "false"
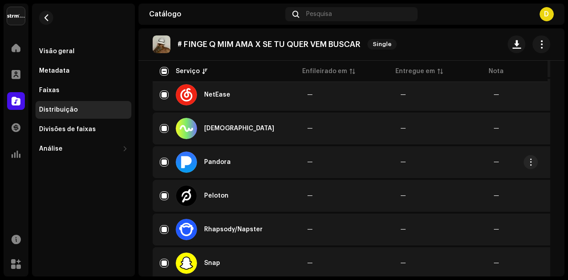
scroll to position [799, 0]
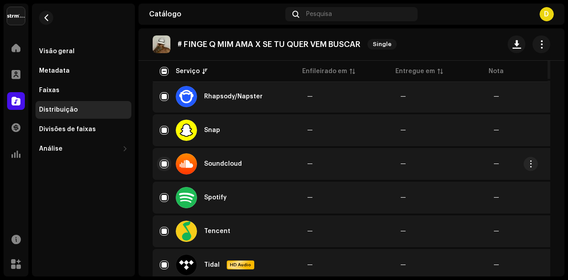
click at [164, 165] on input "Row Selected" at bounding box center [164, 164] width 9 height 9
checkbox input "false"
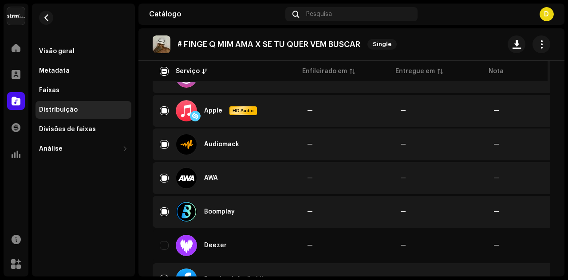
scroll to position [0, 0]
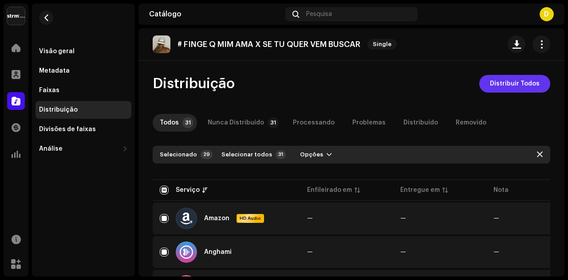
click at [506, 87] on span "Distribuir Todos" at bounding box center [515, 84] width 50 height 18
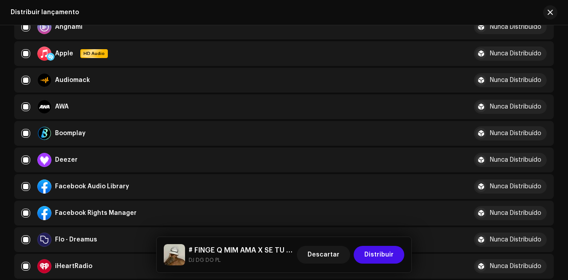
scroll to position [222, 0]
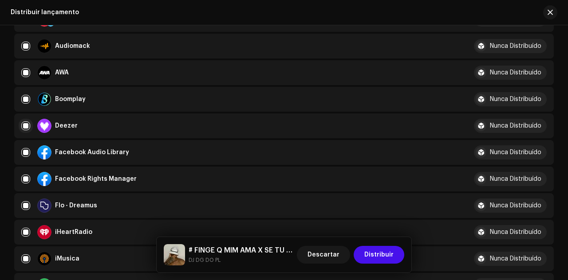
click at [24, 125] on input "checkbox" at bounding box center [25, 126] width 9 height 9
checkbox input "false"
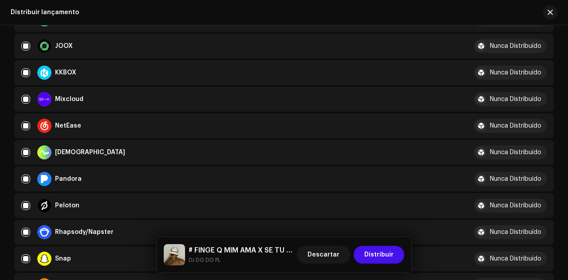
scroll to position [532, 0]
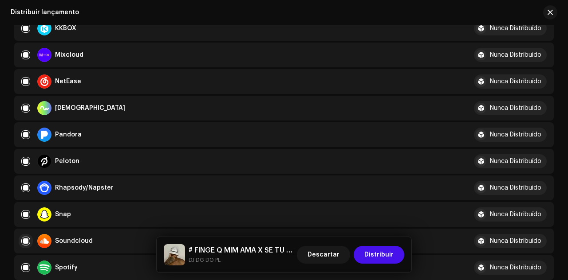
click at [28, 240] on input "Row Selected" at bounding box center [25, 241] width 9 height 9
checkbox input "false"
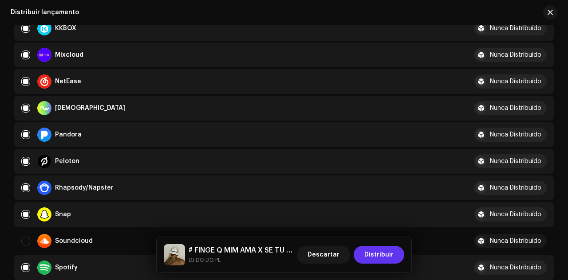
click at [372, 256] on span "Distribuir" at bounding box center [378, 255] width 29 height 18
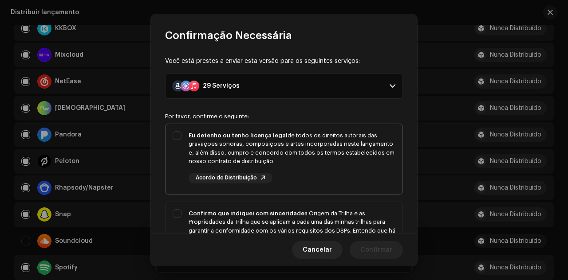
click at [298, 145] on div "Eu detenho ou tenho licença legal de todos os direitos autorais das gravações s…" at bounding box center [292, 148] width 207 height 35
checkbox input "true"
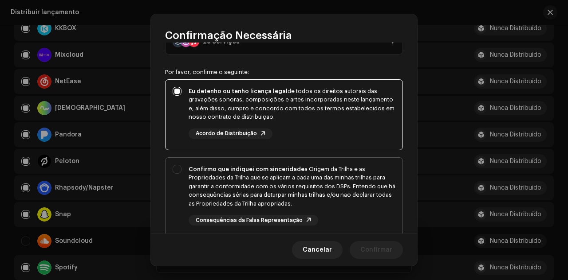
click at [322, 170] on div "Confirmo que indiquei com sinceridade a Origem da Trilha e as Propriedades da T…" at bounding box center [292, 186] width 207 height 43
checkbox input "true"
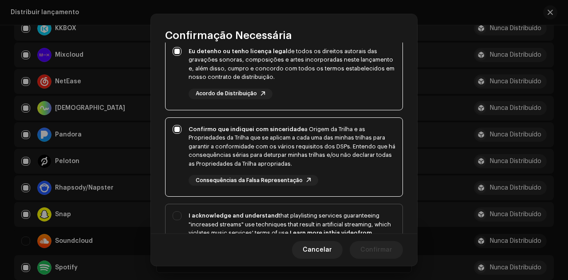
scroll to position [89, 0]
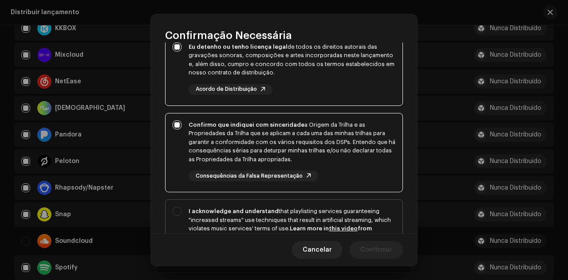
click at [359, 218] on div "I acknowledge and understand that playlisting services guaranteeing "increased …" at bounding box center [292, 224] width 207 height 35
checkbox input "true"
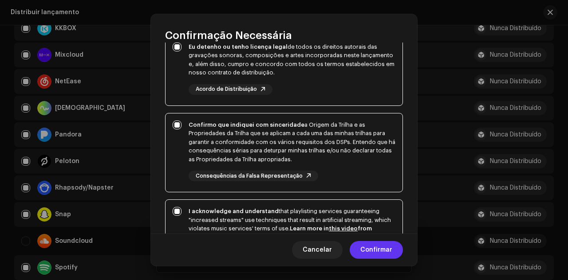
click at [378, 252] on span "Confirmar" at bounding box center [376, 250] width 32 height 18
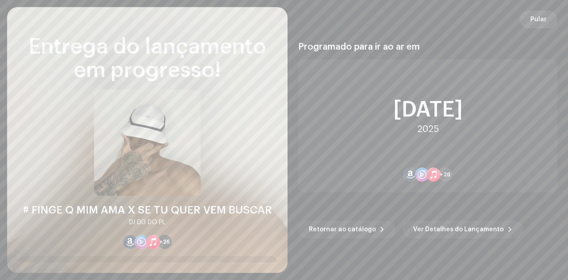
click at [542, 20] on span "Pular" at bounding box center [538, 20] width 16 height 18
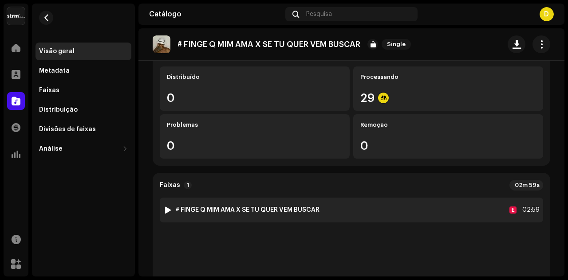
scroll to position [133, 0]
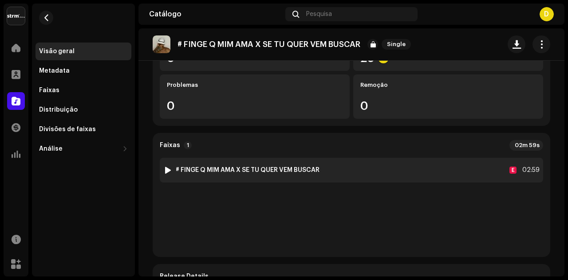
click at [167, 171] on div at bounding box center [168, 170] width 7 height 7
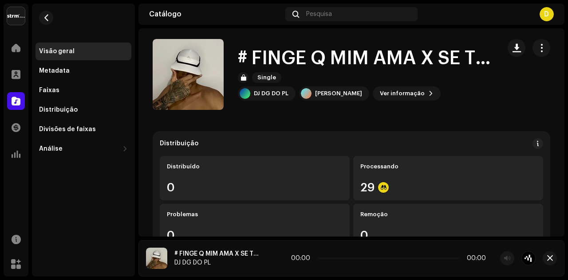
scroll to position [0, 0]
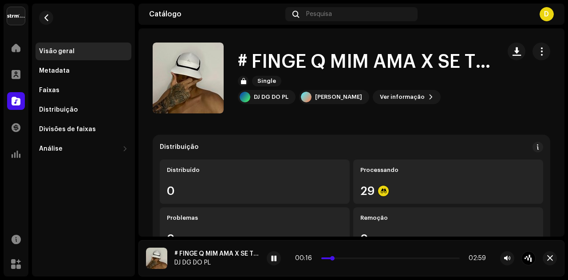
drag, startPoint x: 321, startPoint y: 259, endPoint x: 335, endPoint y: 257, distance: 13.4
click at [335, 257] on span at bounding box center [332, 258] width 4 height 4
drag, startPoint x: 337, startPoint y: 258, endPoint x: 352, endPoint y: 258, distance: 15.1
click at [352, 258] on p-slider at bounding box center [388, 259] width 142 height 2
drag, startPoint x: 350, startPoint y: 257, endPoint x: 356, endPoint y: 259, distance: 5.9
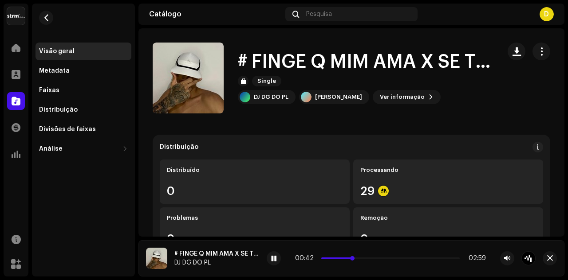
click at [356, 259] on div "00:42 02:59" at bounding box center [390, 258] width 191 height 7
click at [357, 259] on span at bounding box center [355, 258] width 4 height 4
click at [363, 259] on p-slider at bounding box center [390, 259] width 138 height 2
drag, startPoint x: 371, startPoint y: 259, endPoint x: 363, endPoint y: 257, distance: 8.1
click at [364, 257] on div "00:56 02:59" at bounding box center [388, 258] width 195 height 7
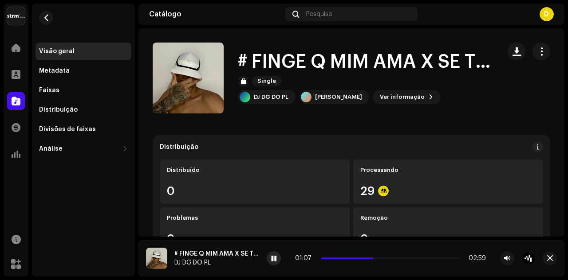
click at [274, 256] on span at bounding box center [273, 259] width 5 height 7
